Goal: Task Accomplishment & Management: Complete application form

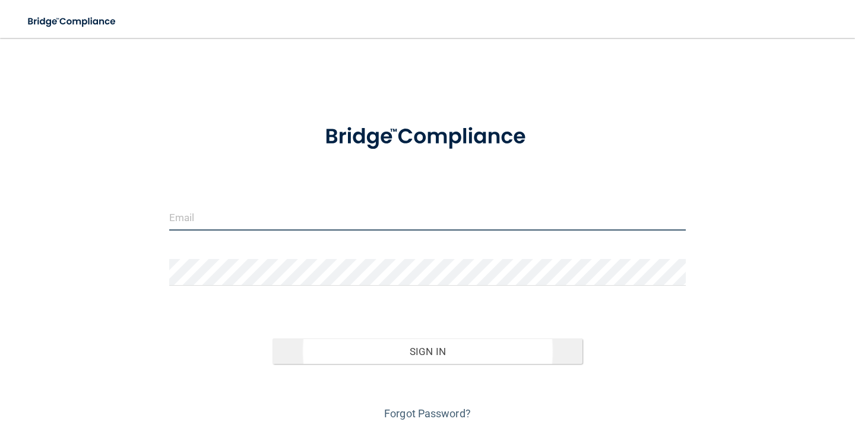
type input "[EMAIL_ADDRESS][DOMAIN_NAME]"
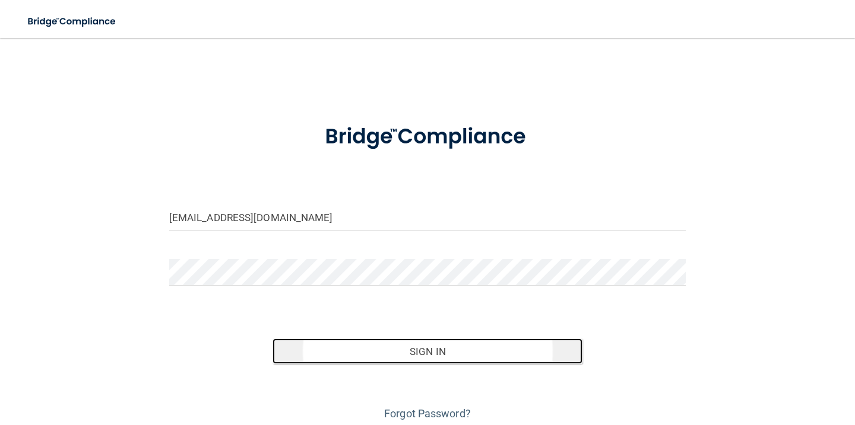
click at [414, 352] on button "Sign In" at bounding box center [427, 352] width 310 height 26
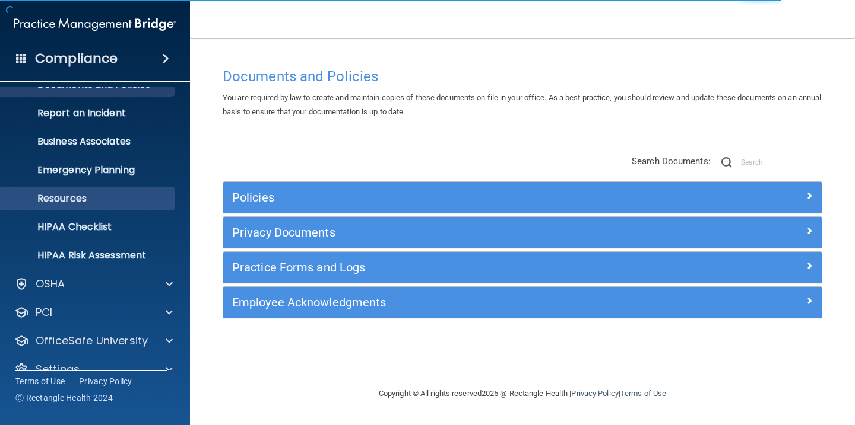
scroll to position [67, 0]
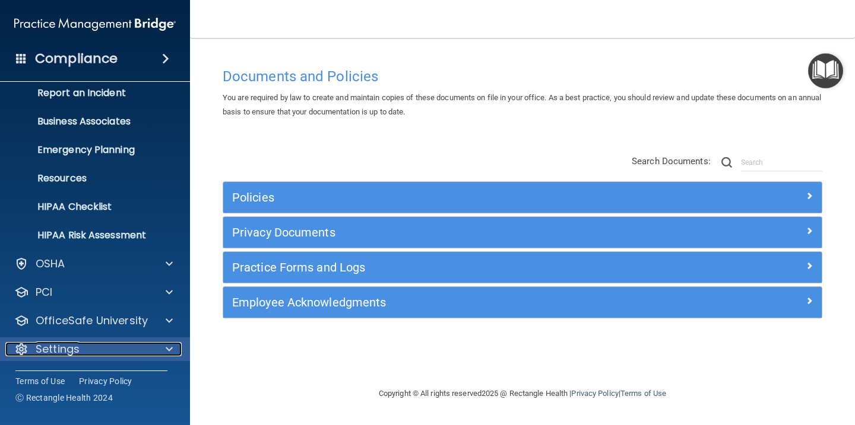
click at [63, 350] on p "Settings" at bounding box center [58, 349] width 44 height 14
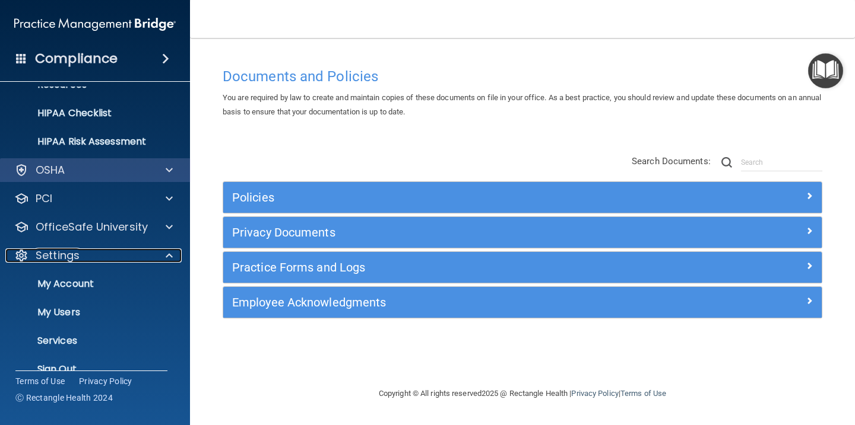
scroll to position [180, 0]
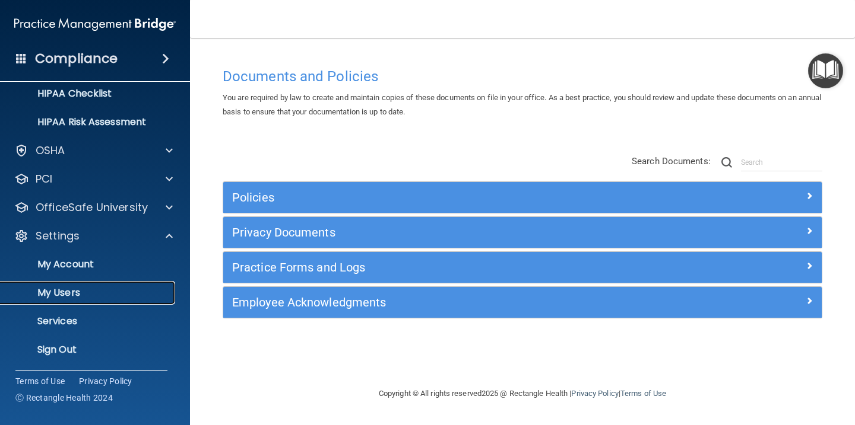
click at [67, 292] on p "My Users" at bounding box center [89, 293] width 162 height 12
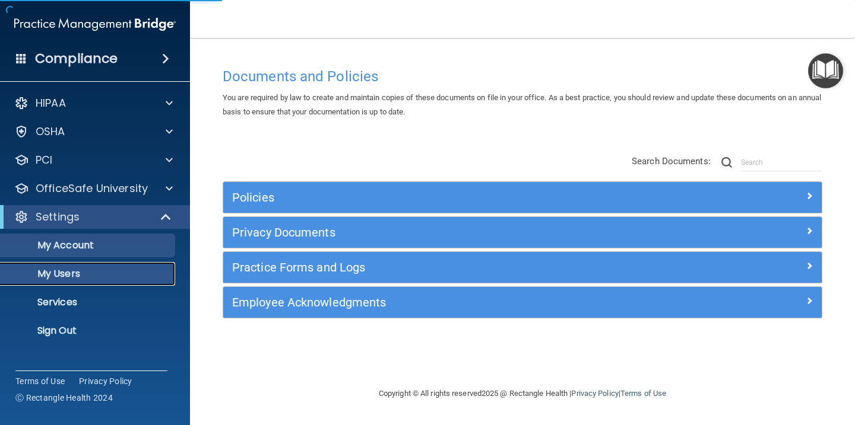
select select "20"
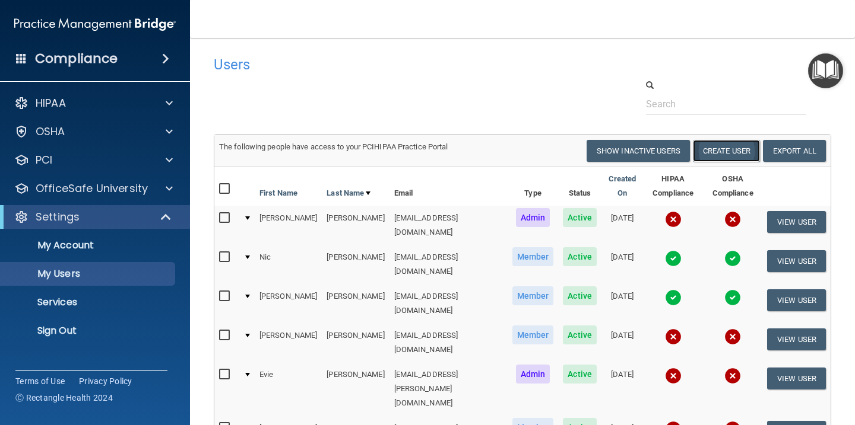
click at [731, 153] on button "Create User" at bounding box center [726, 151] width 67 height 22
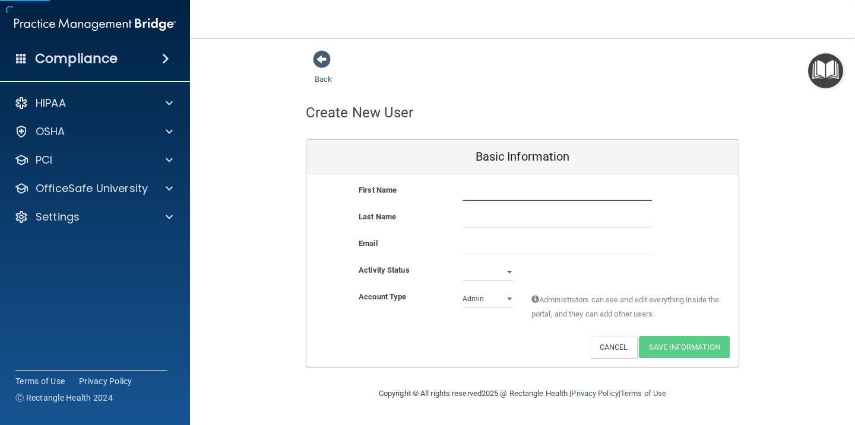
click at [485, 195] on input "text" at bounding box center [556, 192] width 189 height 18
type input "/"
type input "[PERSON_NAME]"
type input "Y"
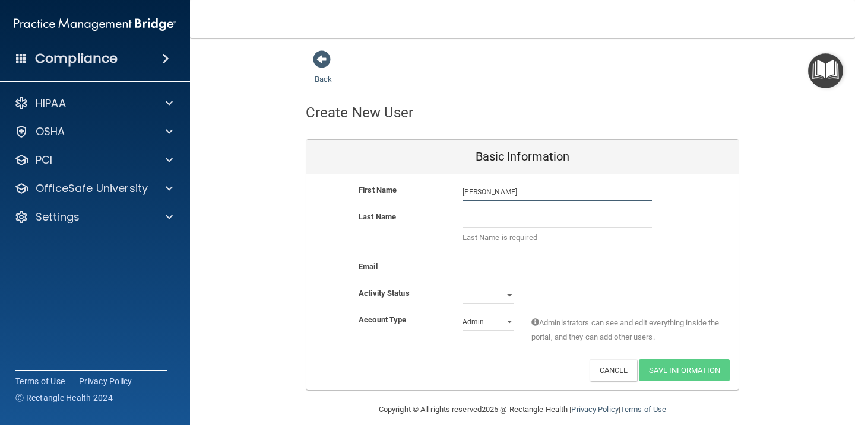
click at [485, 195] on input "[PERSON_NAME]" at bounding box center [556, 192] width 189 height 18
click at [472, 192] on input "[PERSON_NAME]" at bounding box center [556, 192] width 189 height 18
type input "[PERSON_NAME]"
click at [473, 224] on input "text" at bounding box center [556, 219] width 189 height 18
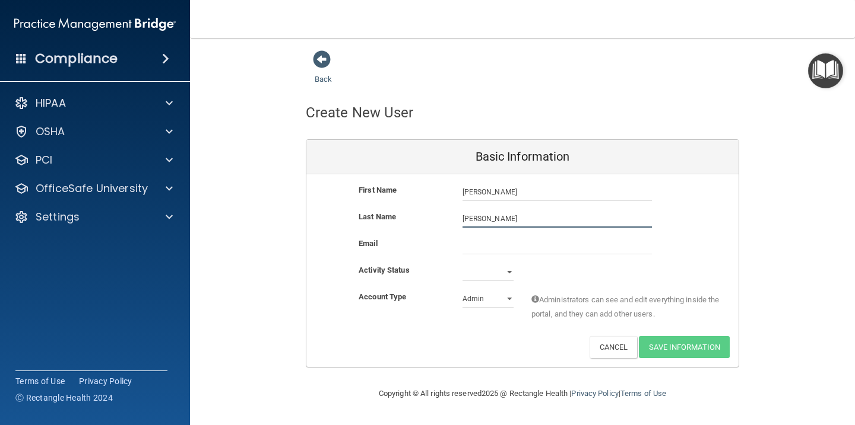
type input "[PERSON_NAME]"
click at [472, 247] on input "email" at bounding box center [556, 246] width 189 height 18
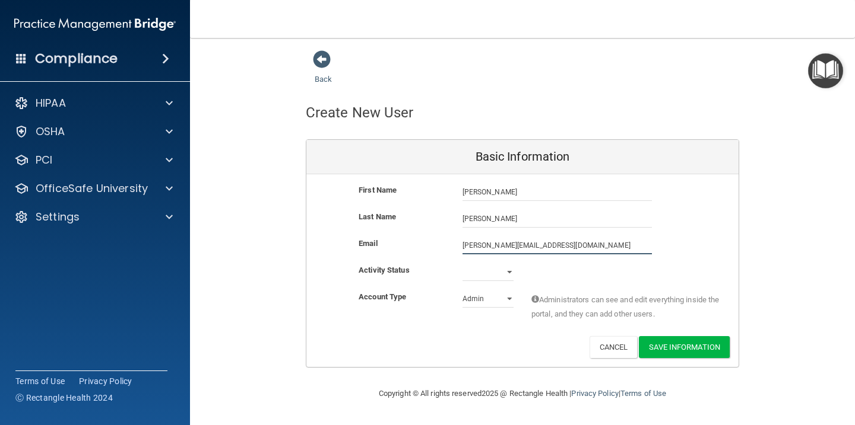
type input "[PERSON_NAME][EMAIL_ADDRESS][DOMAIN_NAME]"
click at [516, 272] on div "Active Inactive" at bounding box center [487, 272] width 69 height 18
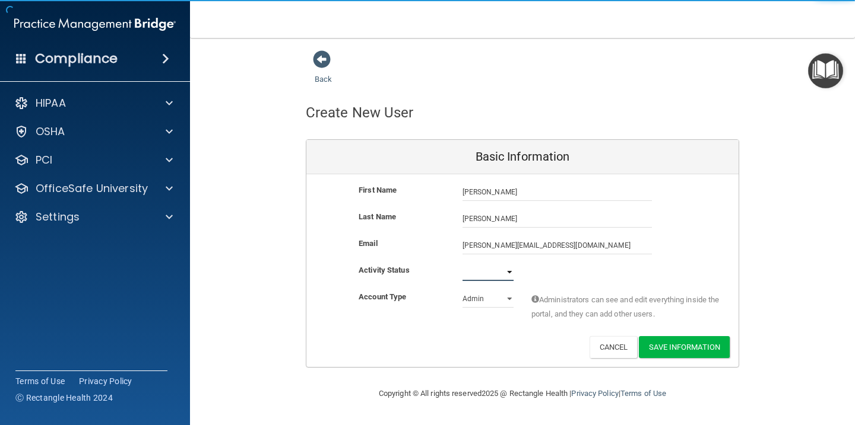
click at [512, 274] on select "Active Inactive" at bounding box center [487, 272] width 51 height 18
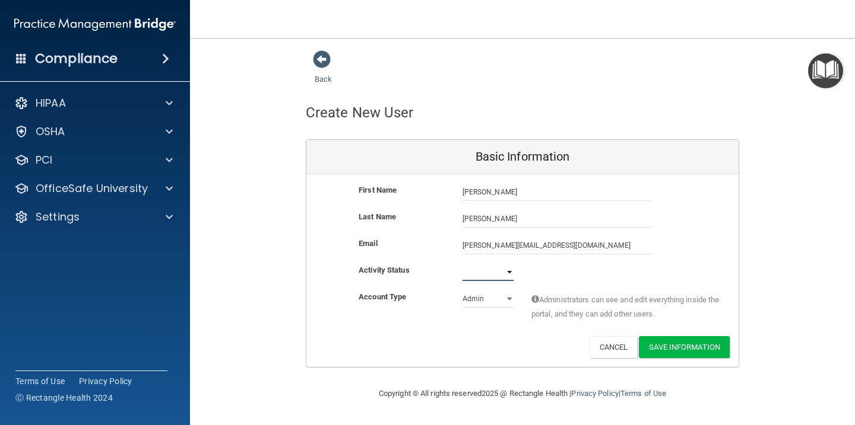
select select "active"
click at [462, 263] on select "Active Inactive" at bounding box center [487, 272] width 51 height 18
click at [505, 298] on select "Admin Member" at bounding box center [487, 299] width 51 height 18
select select "practice_member"
click at [462, 290] on select "Admin Member" at bounding box center [487, 299] width 51 height 18
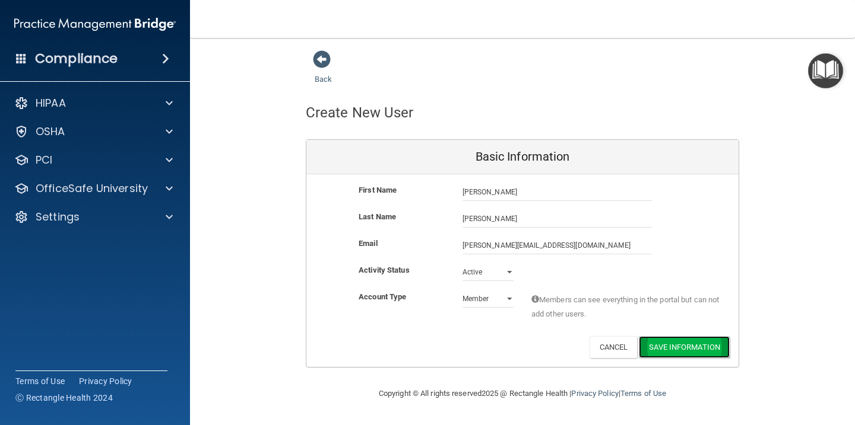
click at [681, 346] on button "Save Information" at bounding box center [684, 347] width 91 height 22
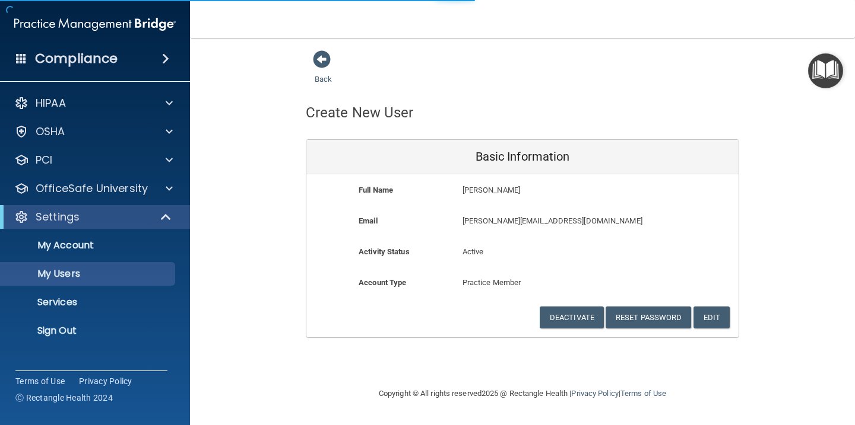
select select "20"
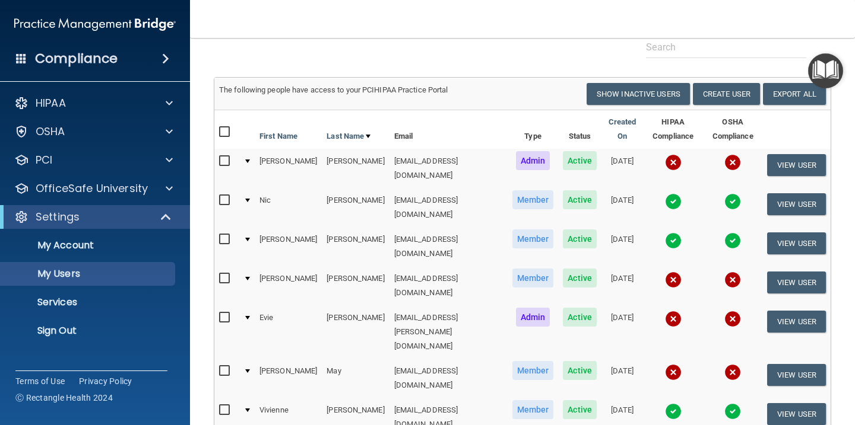
scroll to position [1, 0]
